Goal: Check status

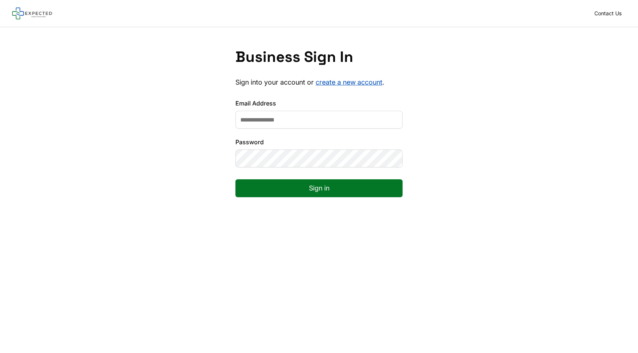
click at [348, 114] on input "Email Address" at bounding box center [318, 120] width 167 height 18
type input "**********"
click at [285, 186] on button "Sign in" at bounding box center [318, 188] width 167 height 18
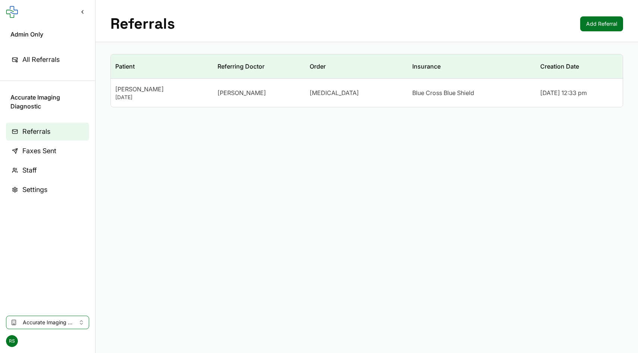
click at [164, 99] on div "[DATE]" at bounding box center [161, 97] width 93 height 7
click at [139, 101] on td "[PERSON_NAME] [DATE]" at bounding box center [162, 93] width 102 height 29
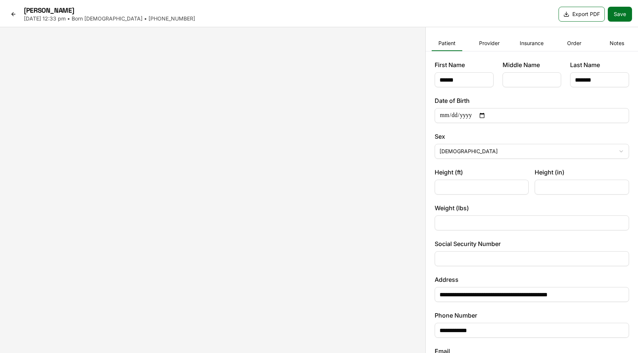
click at [16, 13] on icon at bounding box center [13, 14] width 6 height 6
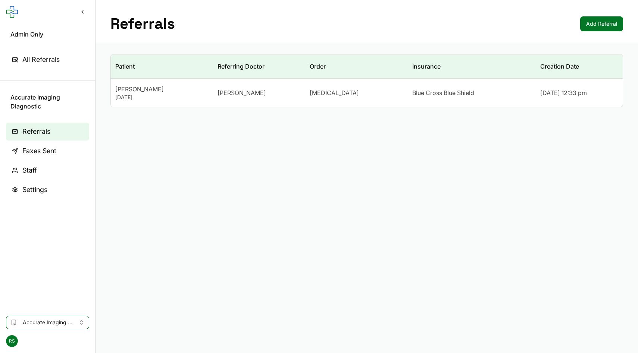
click at [57, 324] on span "Accurate Imaging Diagnostic" at bounding box center [48, 322] width 50 height 7
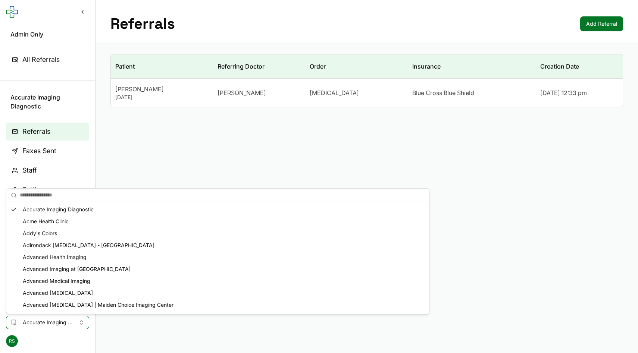
click at [45, 260] on div "Advanced Health Imaging" at bounding box center [218, 257] width 420 height 12
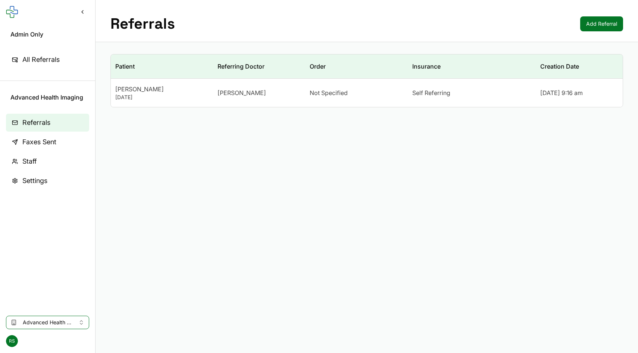
click at [146, 101] on td "Tyler Casagrande July 31, 1999" at bounding box center [162, 93] width 102 height 29
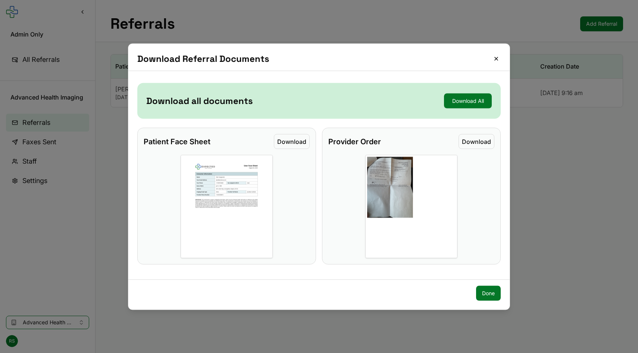
click at [478, 144] on button "Download" at bounding box center [476, 141] width 36 height 15
click at [501, 266] on div "Download all documents Download All Patient Face Sheet Download Provider Order …" at bounding box center [318, 175] width 381 height 197
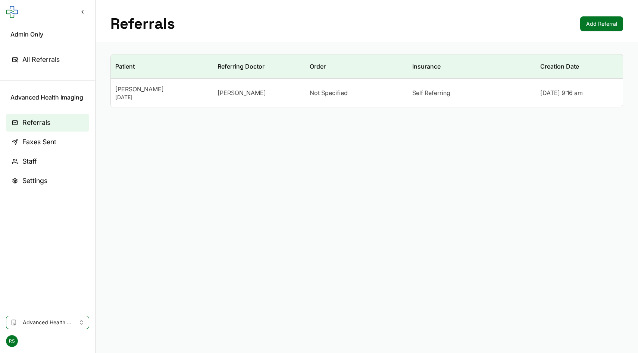
click at [427, 91] on span "Self Referring" at bounding box center [431, 92] width 38 height 9
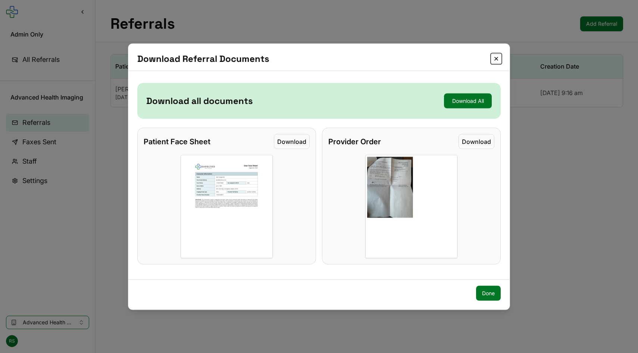
click at [496, 59] on button "Close" at bounding box center [496, 58] width 9 height 9
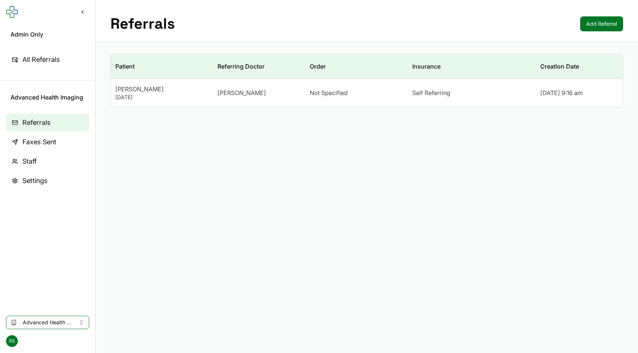
click at [328, 90] on span "Not Specified" at bounding box center [329, 92] width 38 height 9
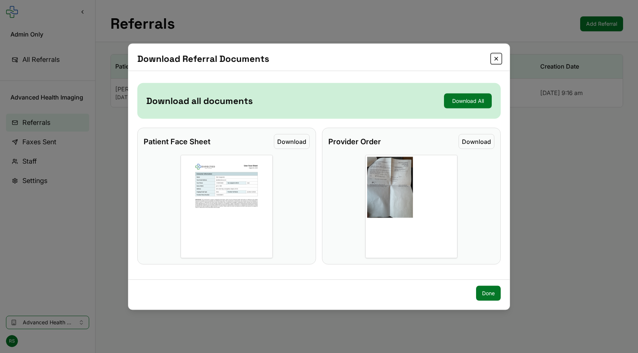
click at [494, 57] on button "Close" at bounding box center [496, 58] width 9 height 9
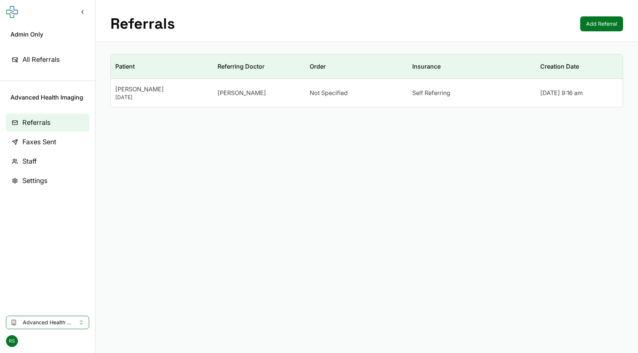
click at [454, 93] on div "Self Referring" at bounding box center [471, 92] width 119 height 9
